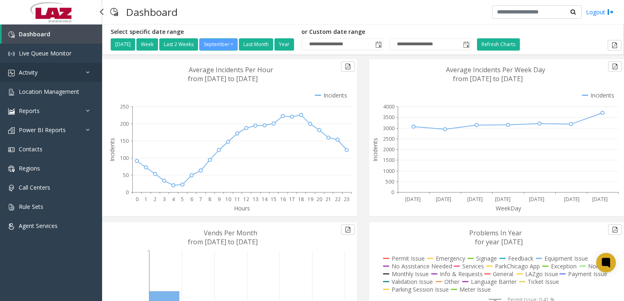
click at [31, 76] on span "Activity" at bounding box center [28, 73] width 19 height 8
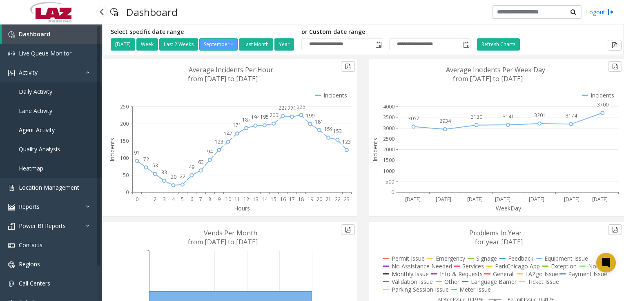
click at [37, 131] on span "Agent Activity" at bounding box center [37, 130] width 36 height 8
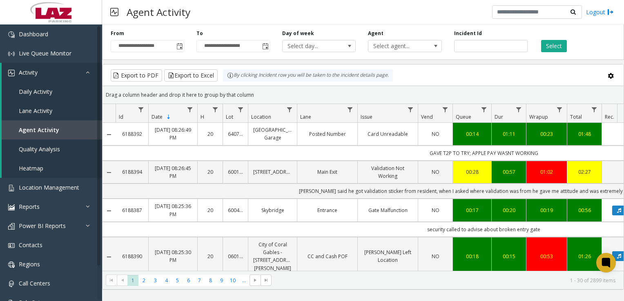
click at [399, 46] on span "Select agent..." at bounding box center [397, 45] width 58 height 11
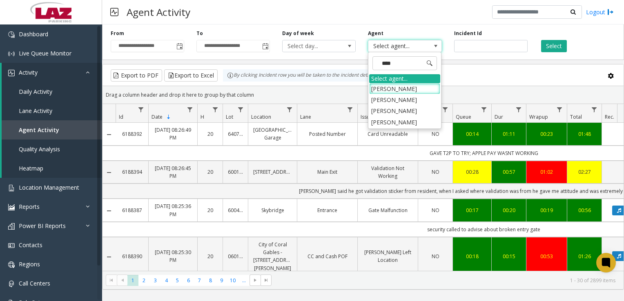
type input "*****"
click at [399, 109] on li "[PERSON_NAME]" at bounding box center [404, 110] width 71 height 11
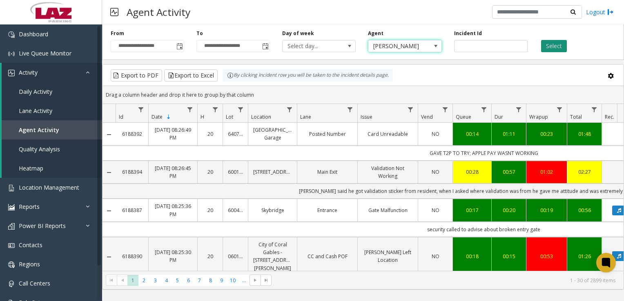
click at [554, 47] on button "Select" at bounding box center [554, 46] width 26 height 12
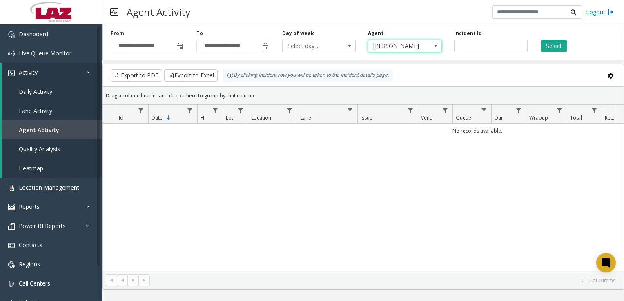
click at [426, 48] on span "[PERSON_NAME]" at bounding box center [397, 45] width 58 height 11
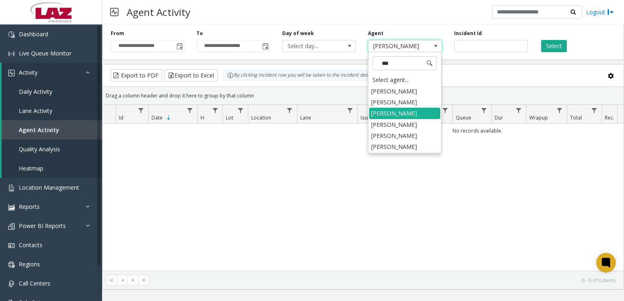
type input "****"
click at [399, 123] on li "[PERSON_NAME]" at bounding box center [404, 124] width 71 height 11
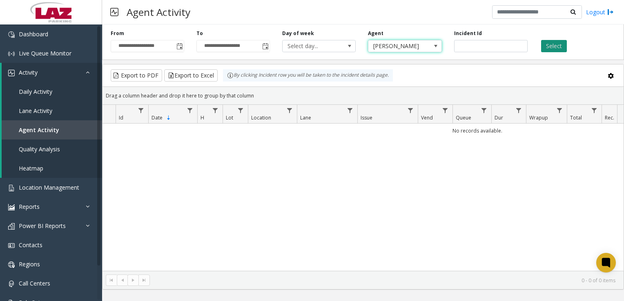
click at [557, 48] on button "Select" at bounding box center [554, 46] width 26 height 12
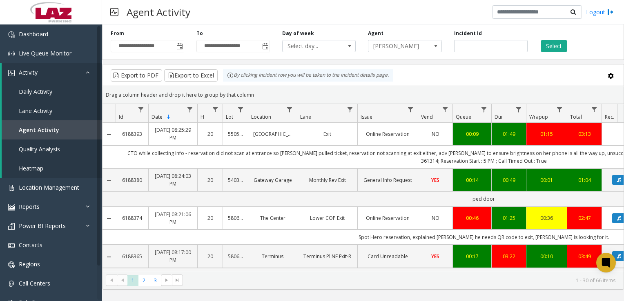
click at [320, 143] on td "Exit" at bounding box center [327, 134] width 60 height 22
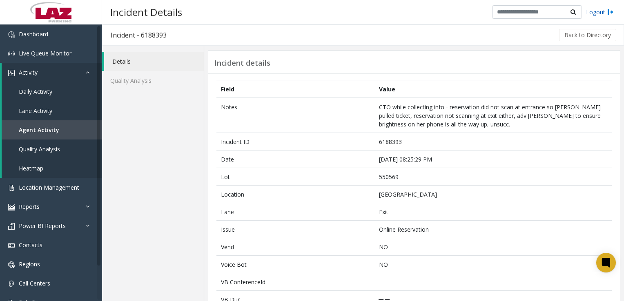
click at [589, 11] on link "Logout" at bounding box center [600, 12] width 28 height 9
